Goal: Check status: Check status

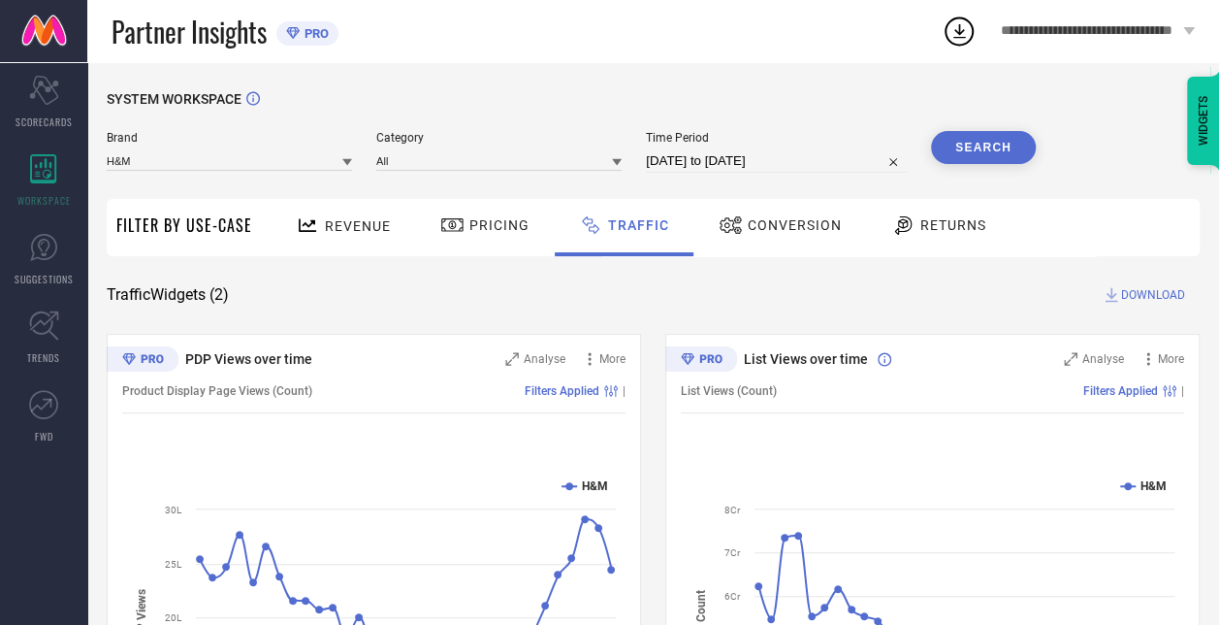
select select "7"
select select "2025"
select select "8"
select select "2025"
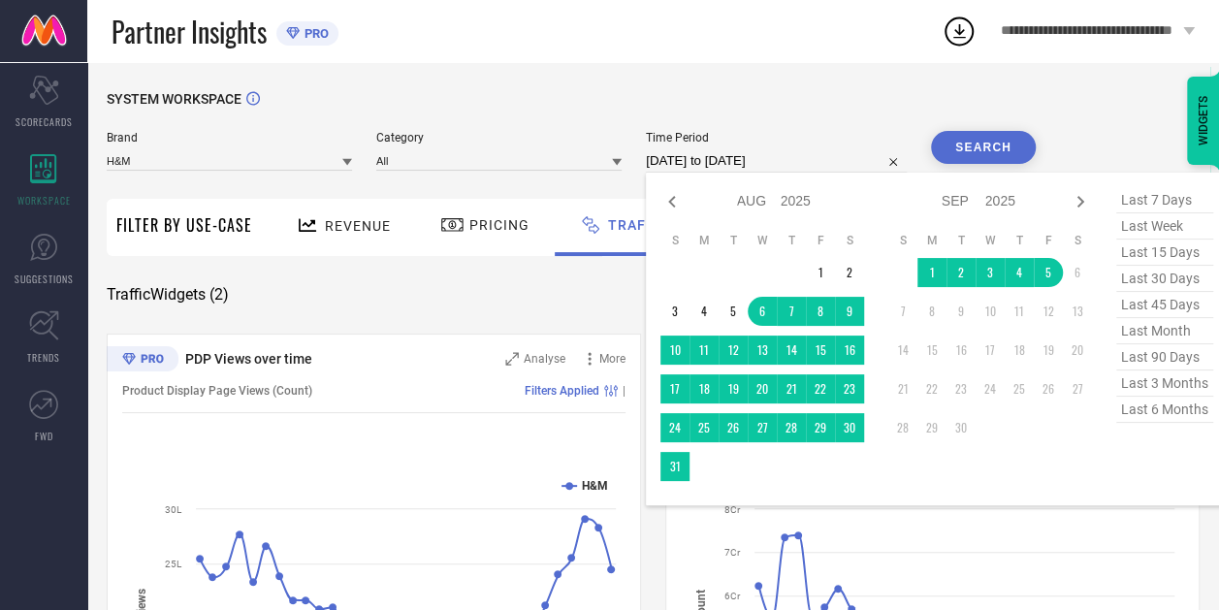
click at [702, 171] on input "[DATE] to [DATE]" at bounding box center [776, 160] width 261 height 23
click at [678, 476] on td "31" at bounding box center [675, 466] width 29 height 29
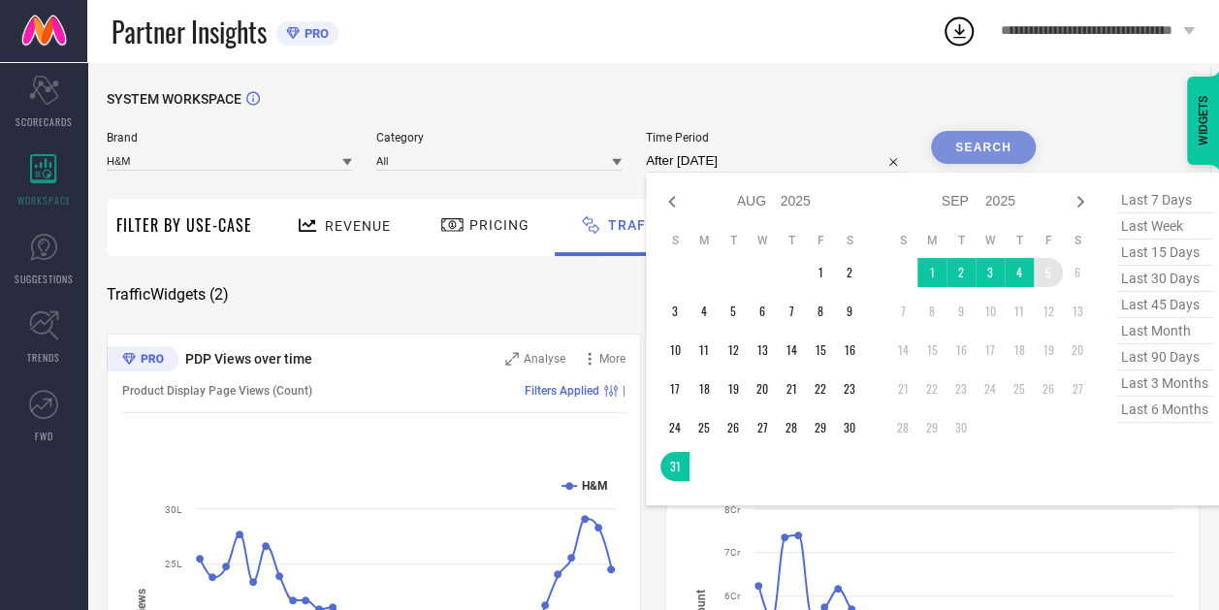
type input "[DATE] to [DATE]"
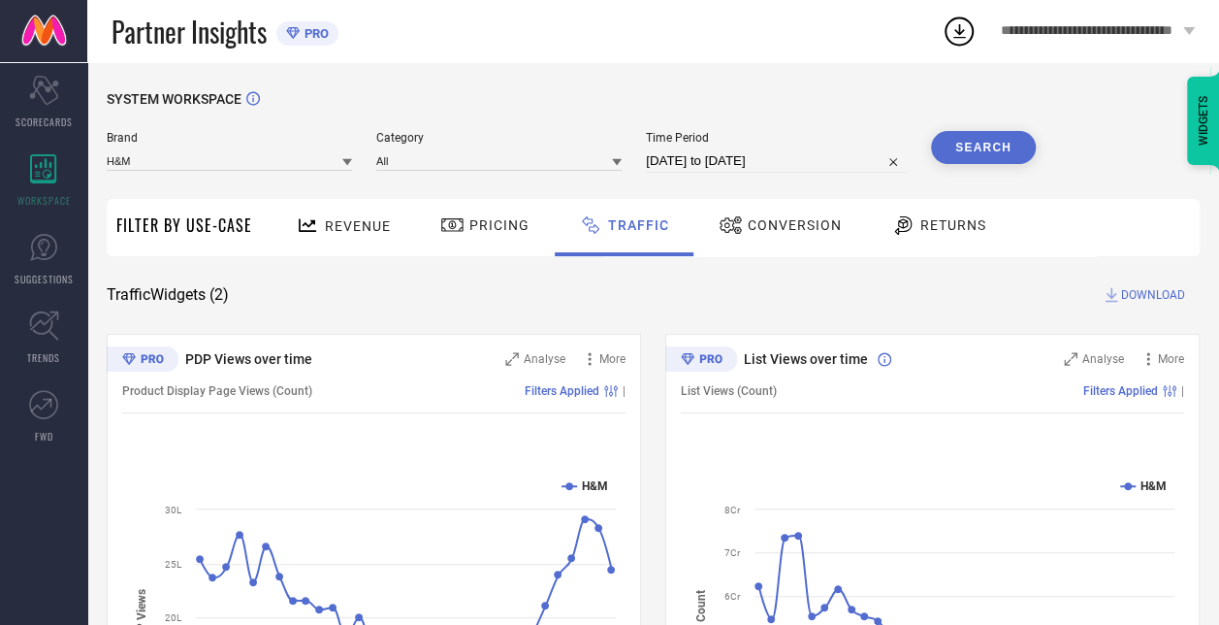
click at [972, 115] on div "SYSTEM WORKSPACE" at bounding box center [653, 111] width 1093 height 40
click at [964, 146] on button "Search" at bounding box center [983, 147] width 105 height 33
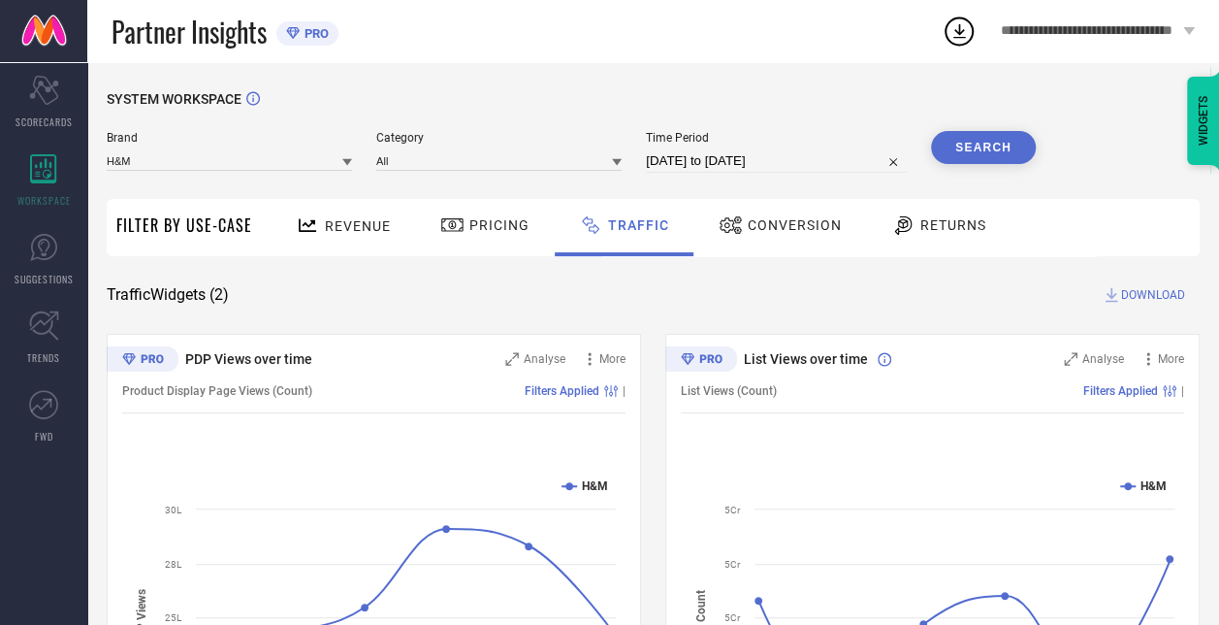
scroll to position [223, 0]
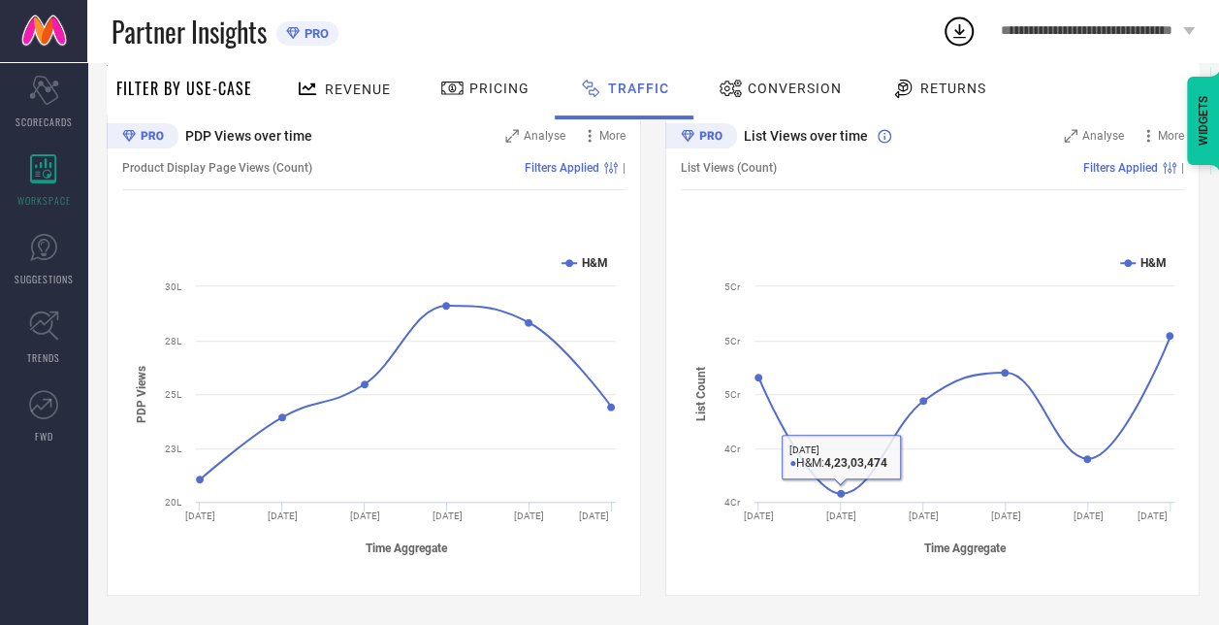
click at [801, 94] on span "Conversion" at bounding box center [795, 89] width 94 height 16
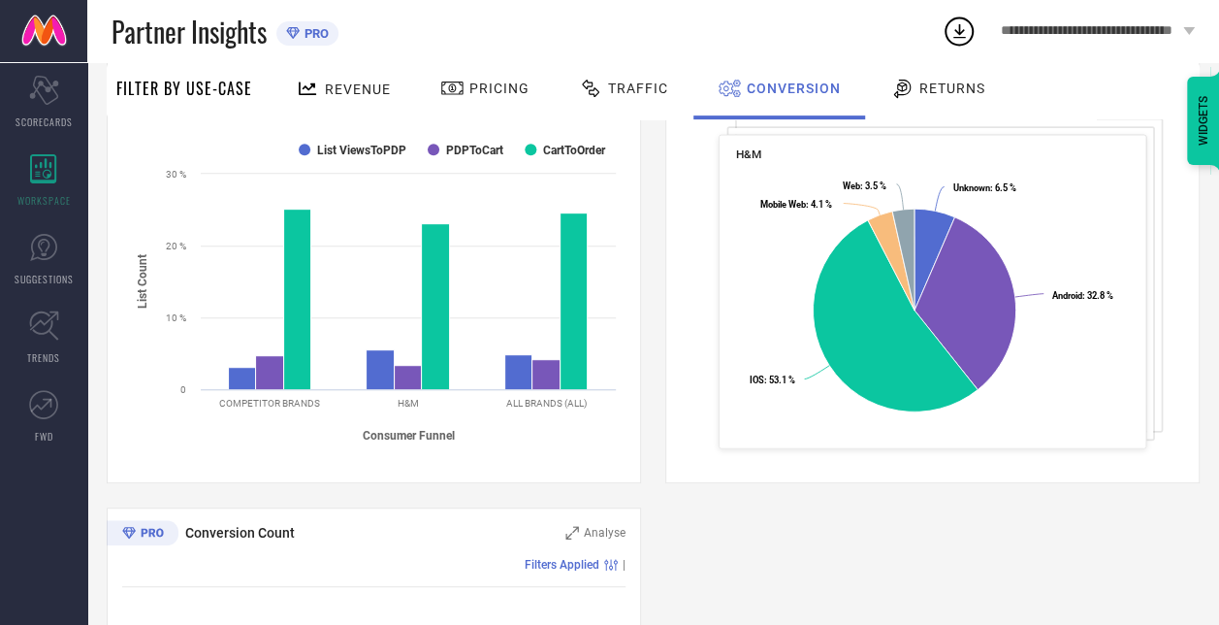
scroll to position [335, 0]
click at [913, 91] on div at bounding box center [905, 88] width 29 height 23
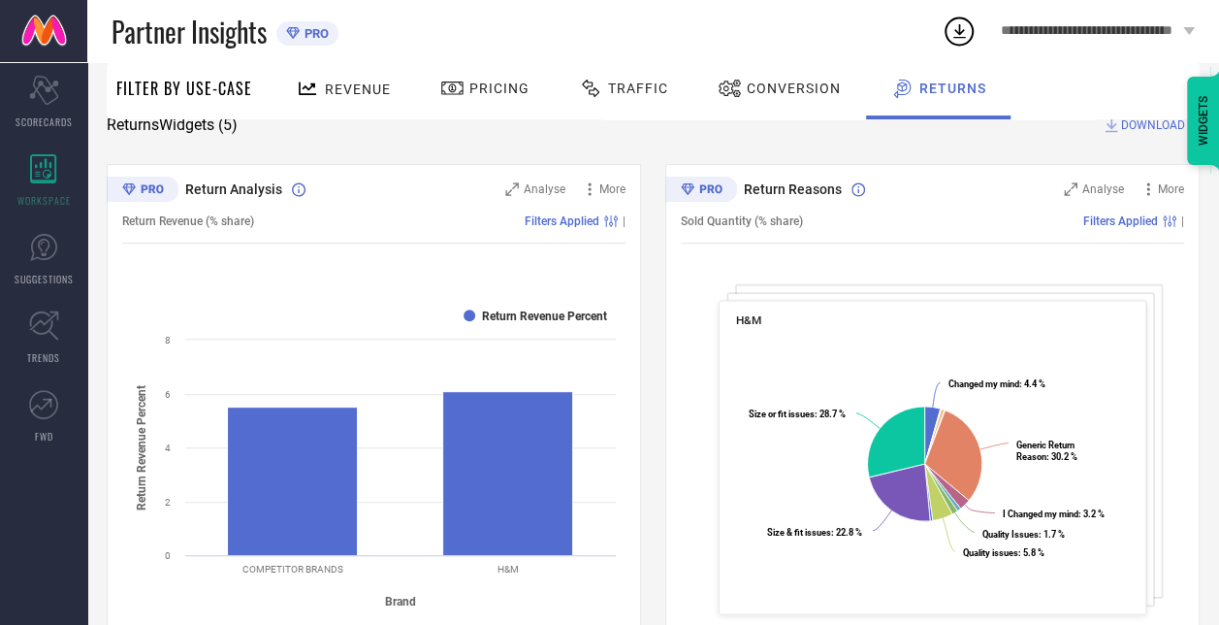
scroll to position [156, 0]
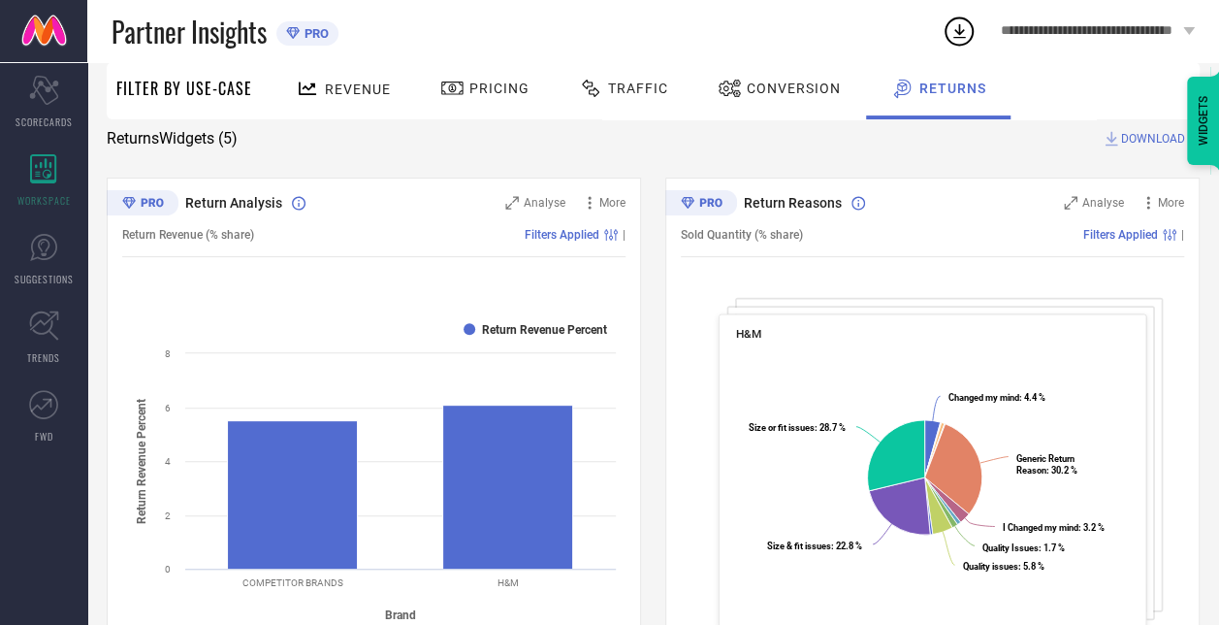
click at [773, 98] on div "Conversion" at bounding box center [779, 88] width 133 height 33
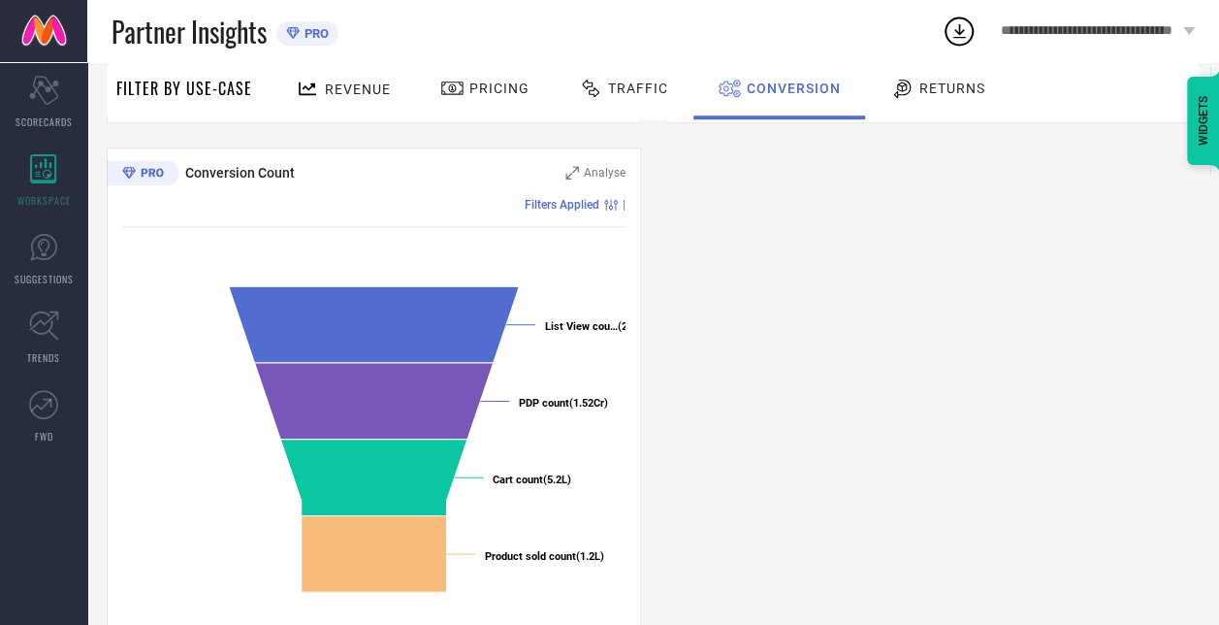
scroll to position [733, 0]
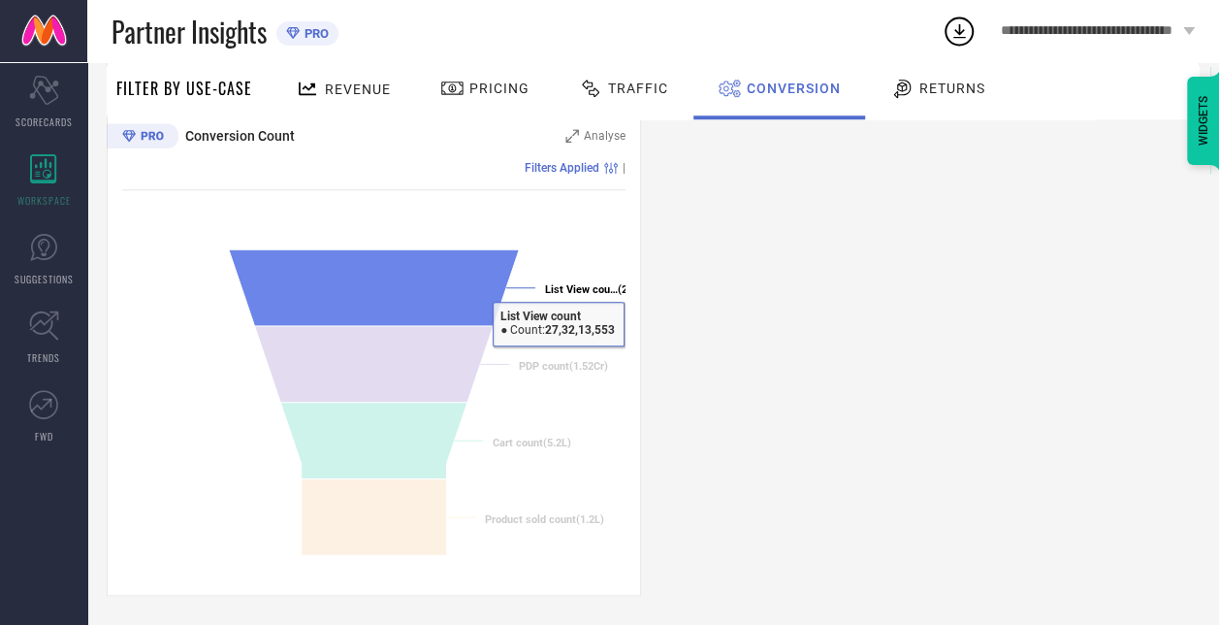
click at [582, 285] on tspan "List View cou…" at bounding box center [581, 289] width 73 height 13
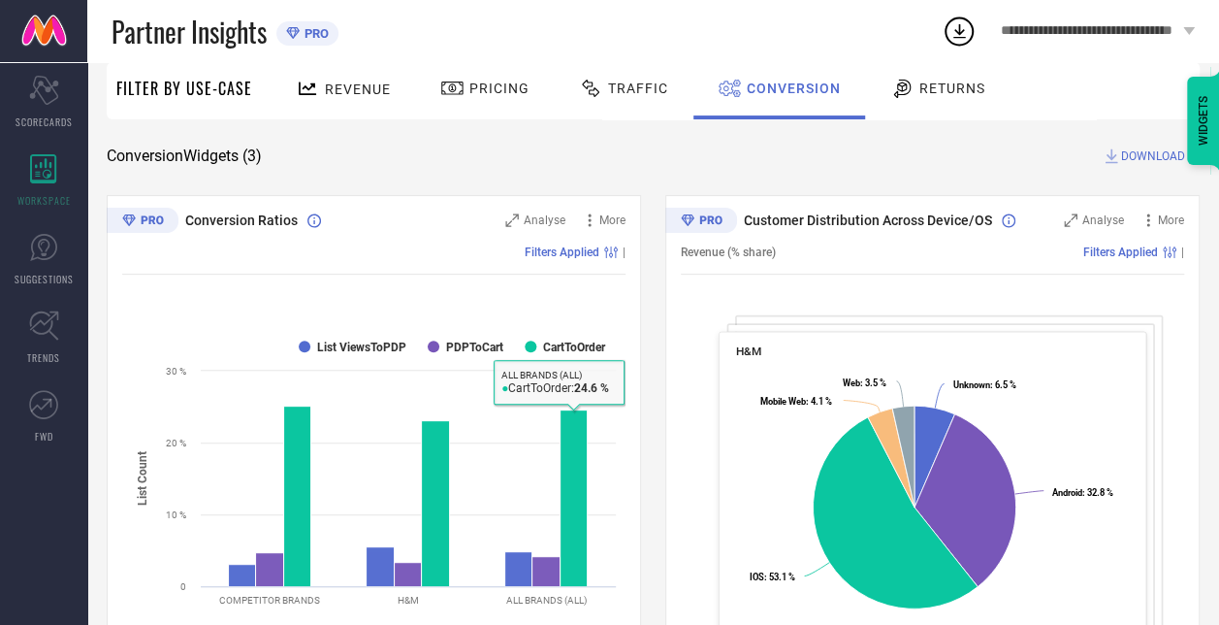
scroll to position [0, 0]
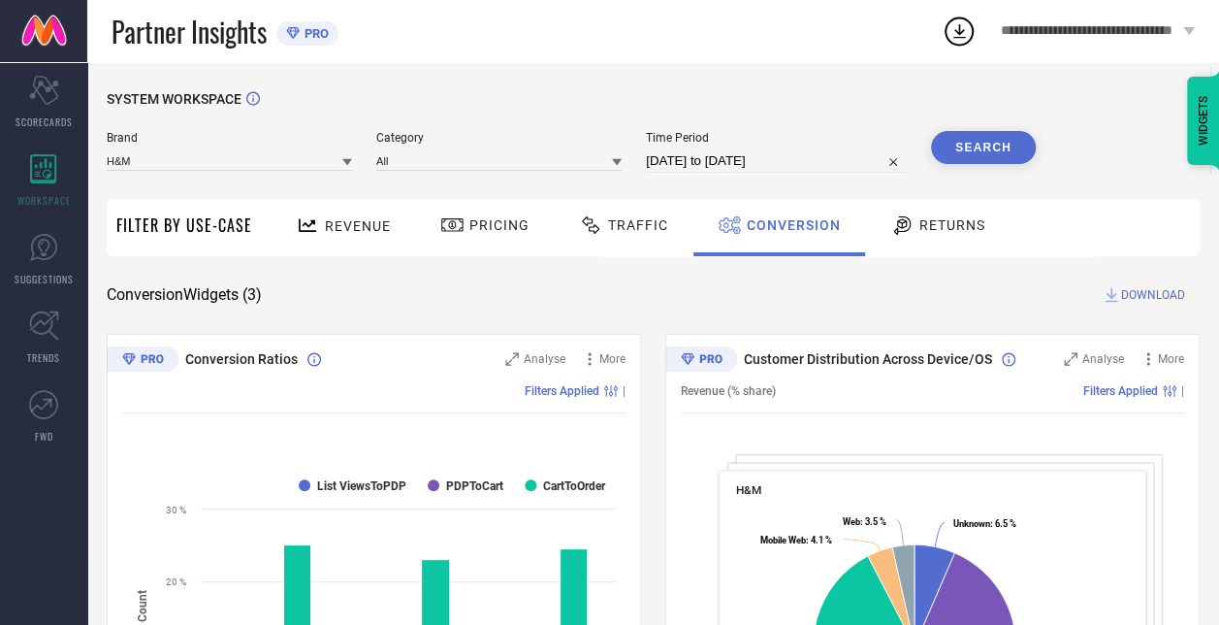
click at [724, 165] on input "[DATE] to [DATE]" at bounding box center [776, 160] width 261 height 23
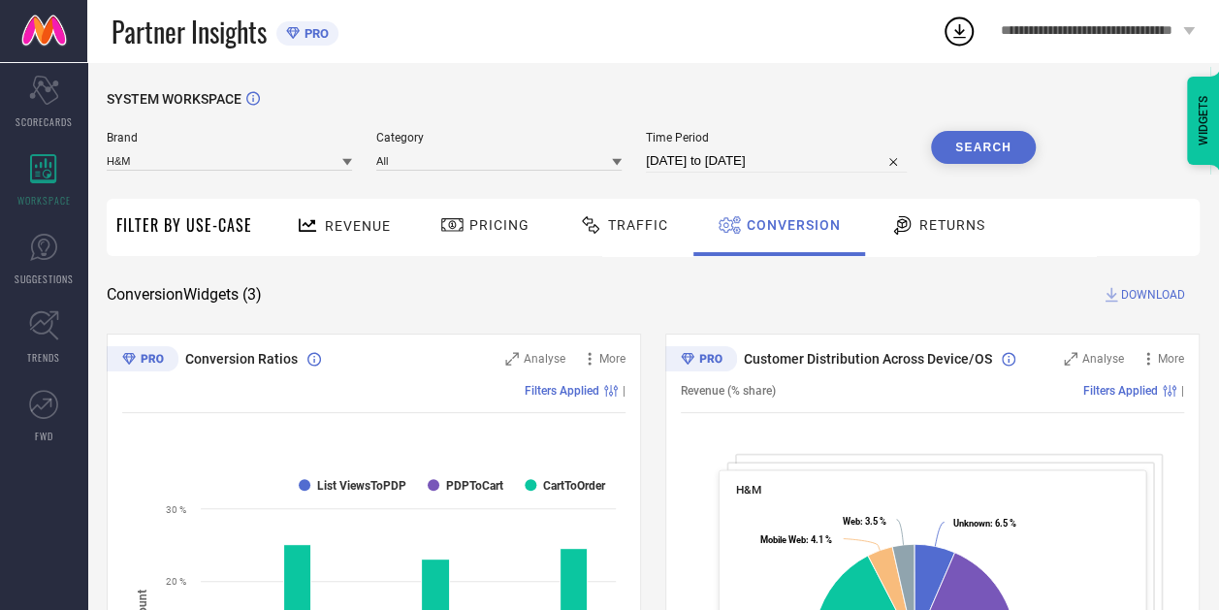
select select "7"
select select "2025"
select select "8"
select select "2025"
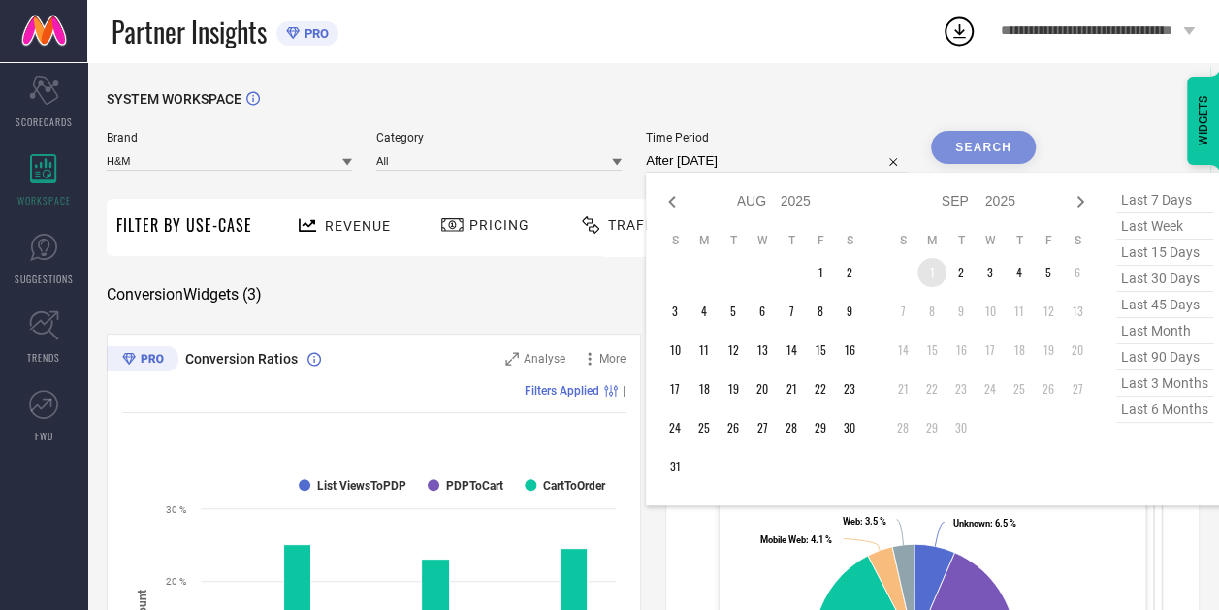
click at [929, 268] on td "1" at bounding box center [932, 272] width 29 height 29
type input "[DATE] to [DATE]"
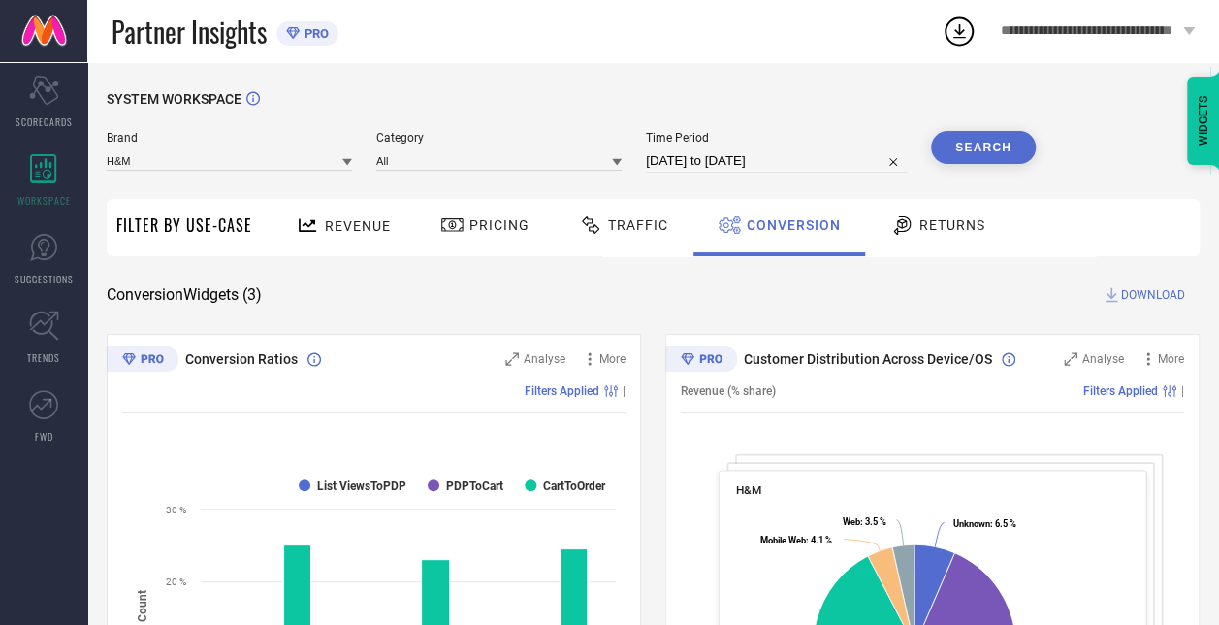
click at [1005, 146] on button "Search" at bounding box center [983, 147] width 105 height 33
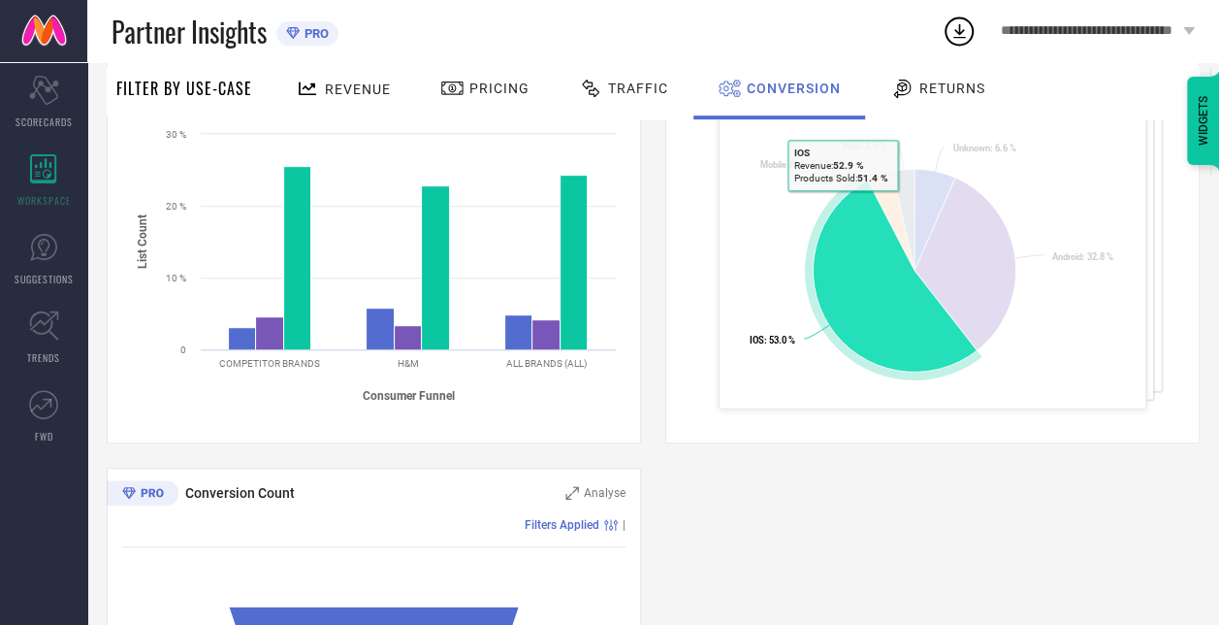
scroll to position [376, 0]
